Goal: Information Seeking & Learning: Learn about a topic

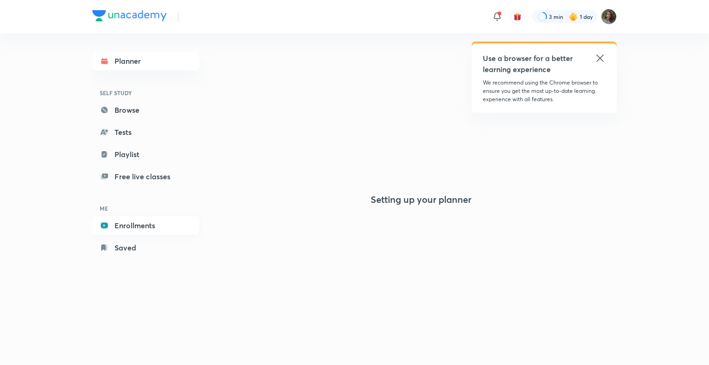
click at [152, 227] on link "Enrollments" at bounding box center [145, 225] width 107 height 18
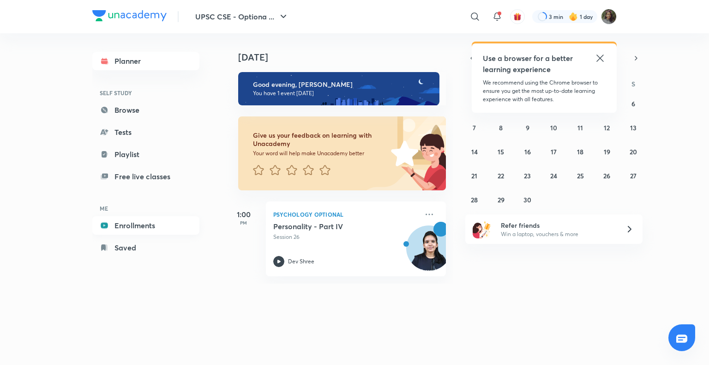
click at [135, 221] on link "Enrollments" at bounding box center [145, 225] width 107 height 18
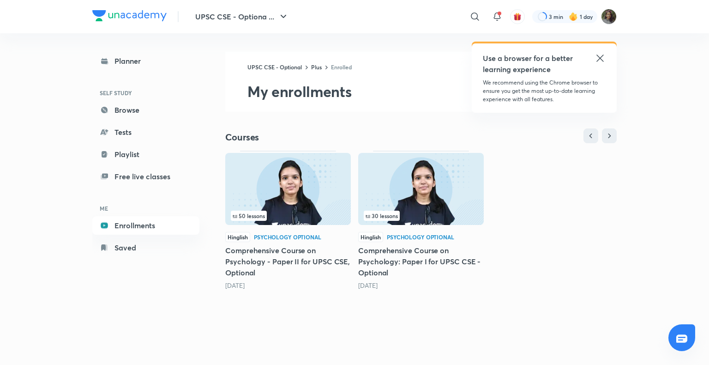
click at [422, 187] on img at bounding box center [421, 189] width 126 height 72
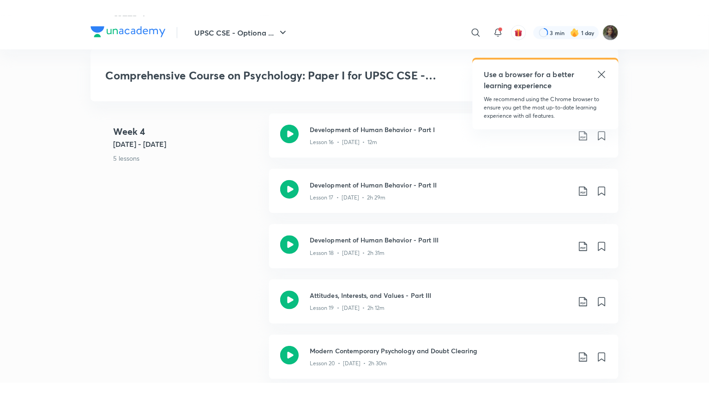
scroll to position [1497, 0]
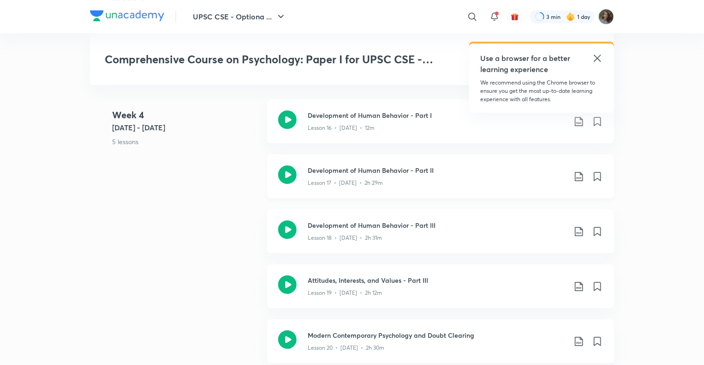
click at [362, 172] on h3 "Development of Human Behavior - Part II" at bounding box center [437, 170] width 258 height 10
